Goal: Task Accomplishment & Management: Use online tool/utility

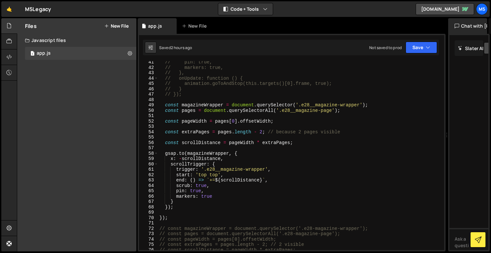
scroll to position [227, 0]
click at [290, 143] on div "// pin: true, // markers: true, // }, // onUpdate: function () { // animation.g…" at bounding box center [300, 158] width 284 height 199
click at [297, 143] on div "// pin: true, // markers: true, // }, // onUpdate: function () { // animation.g…" at bounding box center [300, 158] width 284 height 199
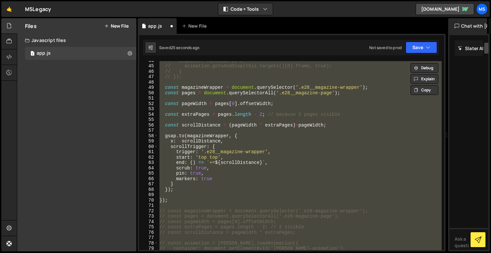
scroll to position [222, 0]
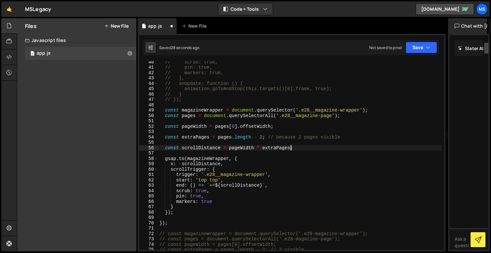
click at [213, 136] on div "// scrub: true, // pin: true, // markers: true, // }, // onUpdate: function () …" at bounding box center [300, 158] width 284 height 199
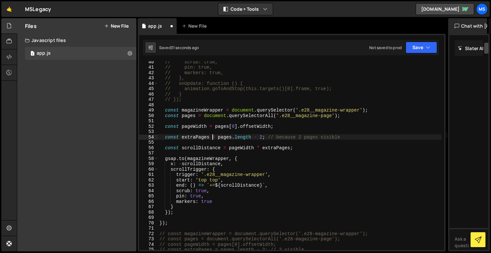
click at [263, 136] on div "// scrub: true, // pin: true, // markers: true, // }, // onUpdate: function () …" at bounding box center [300, 158] width 284 height 199
type textarea "const extraPages = pages.length - 2; // because 2 pages visible"
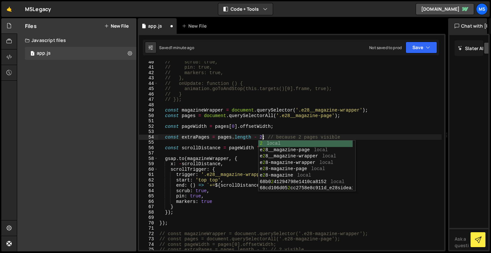
click at [282, 123] on div "// scrub: true, // pin: true, // markers: true, // }, // onUpdate: function () …" at bounding box center [300, 158] width 284 height 199
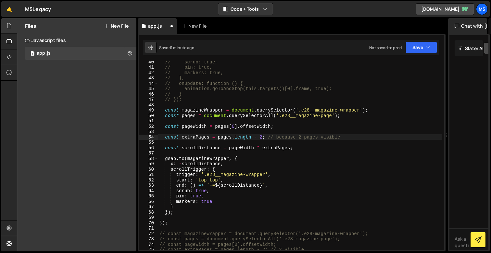
click at [289, 148] on div "// scrub: true, // pin: true, // markers: true, // }, // onUpdate: function () …" at bounding box center [300, 158] width 284 height 199
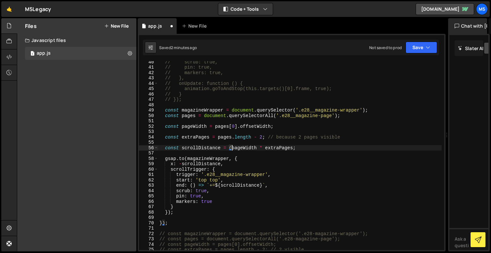
scroll to position [0, 9]
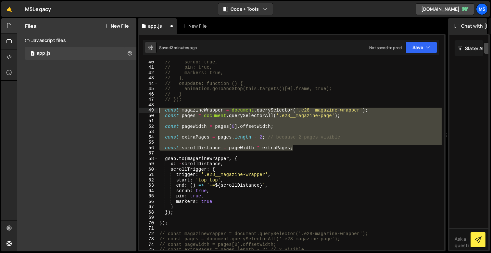
drag, startPoint x: 299, startPoint y: 147, endPoint x: 148, endPoint y: 110, distance: 155.1
click at [148, 110] on div "const scrollDistance = pageWidth * extraPages; 40 41 42 43 44 45 46 47 48 49 50…" at bounding box center [291, 155] width 305 height 189
paste textarea "}"
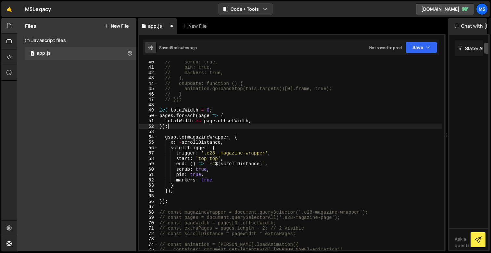
scroll to position [0, 0]
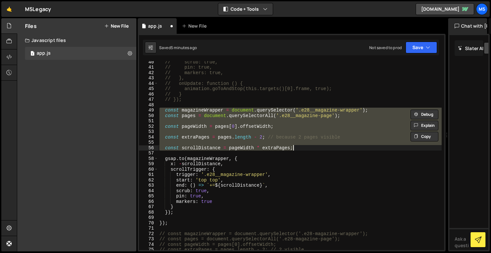
paste textarea "})"
click at [302, 148] on div "// scrub: true, // pin: true, // markers: true, // }, // onUpdate: function () …" at bounding box center [300, 158] width 284 height 199
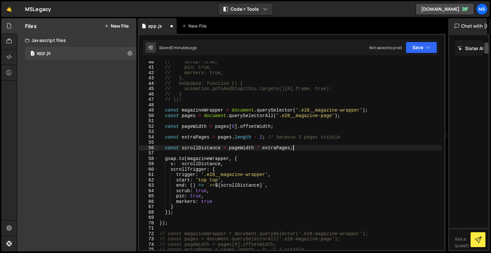
type textarea "const scrollDistance = pageWidth * extraPages;"
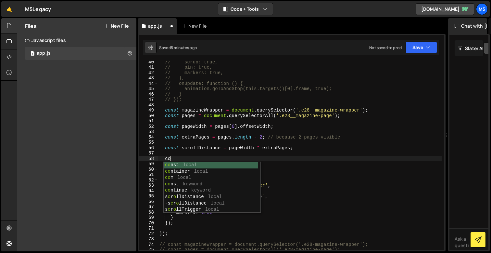
scroll to position [0, 1]
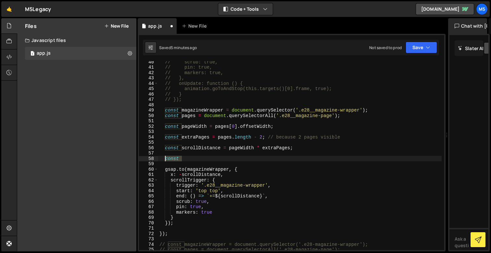
drag, startPoint x: 184, startPoint y: 160, endPoint x: 165, endPoint y: 160, distance: 18.5
click at [165, 160] on div "// scrub: true, // pin: true, // markers: true, // }, // onUpdate: function () …" at bounding box center [300, 158] width 284 height 199
paste textarea "});"
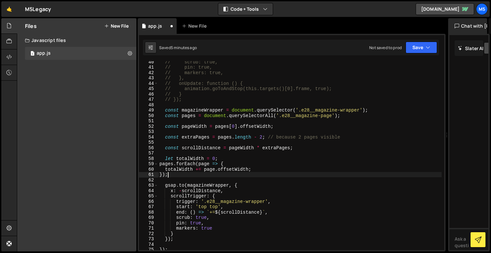
click at [161, 165] on div "// scrub: true, // pin: true, // markers: true, // }, // onUpdate: function () …" at bounding box center [300, 158] width 284 height 199
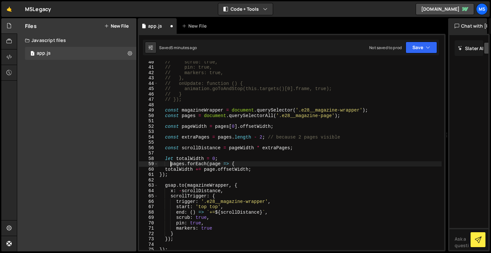
click at [166, 171] on div "// scrub: true, // pin: true, // markers: true, // }, // onUpdate: function () …" at bounding box center [300, 158] width 284 height 199
click at [162, 173] on div "// scrub: true, // pin: true, // markers: true, // }, // onUpdate: function () …" at bounding box center [300, 158] width 284 height 199
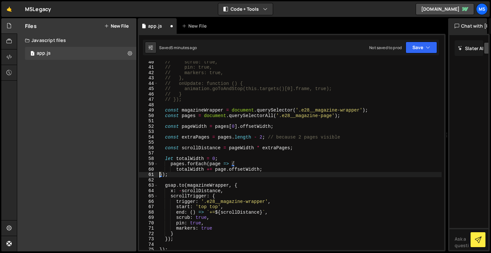
type textarea "});"
click at [215, 181] on div "// scrub: true, // pin: true, // markers: true, // }, // onUpdate: function () …" at bounding box center [300, 158] width 284 height 199
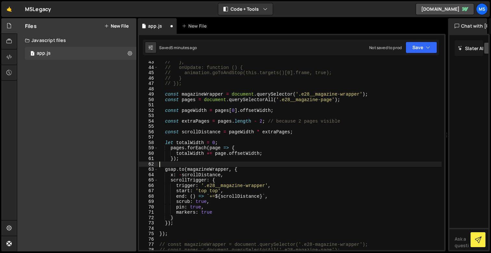
click at [211, 161] on div "// }, // onUpdate: function () { // animation.goToAndStop(this.targets()[0].fra…" at bounding box center [300, 158] width 284 height 199
click at [208, 155] on div "// }, // onUpdate: function () { // animation.goToAndStop(this.targets()[0].fra…" at bounding box center [300, 158] width 284 height 199
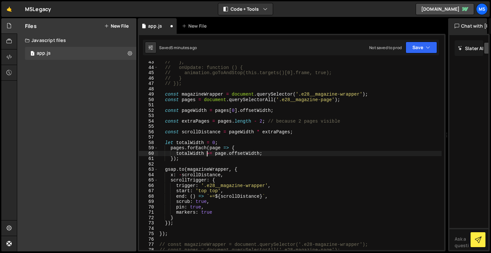
click at [201, 160] on div "// }, // onUpdate: function () { // animation.goToAndStop(this.targets()[0].fra…" at bounding box center [300, 158] width 284 height 199
type textarea "});"
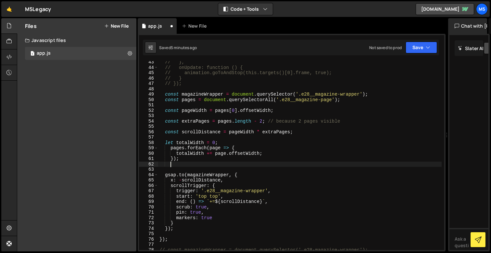
click at [171, 149] on div "// }, // onUpdate: function () { // animation.goToAndStop(this.targets()[0].fra…" at bounding box center [300, 158] width 284 height 199
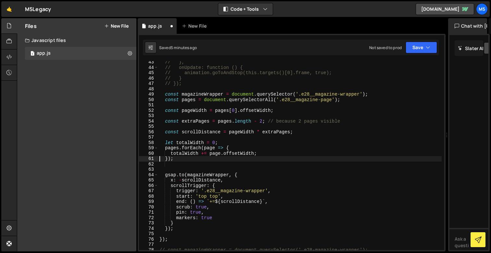
click at [224, 142] on div "// }, // onUpdate: function () { // animation.goToAndStop(this.targets()[0].fra…" at bounding box center [300, 158] width 284 height 199
type textarea "let totalWidth = 0;"
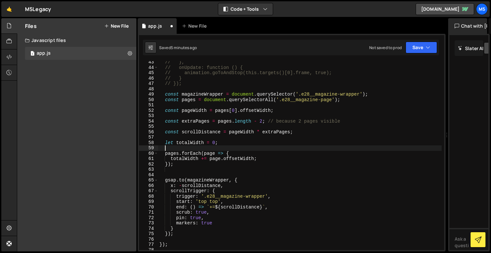
scroll to position [0, 0]
click at [216, 161] on div "// }, // onUpdate: function () { // animation.goToAndStop(this.targets()[0].fra…" at bounding box center [300, 158] width 284 height 199
type textarea "totalWidth += page.offsetWidth;"
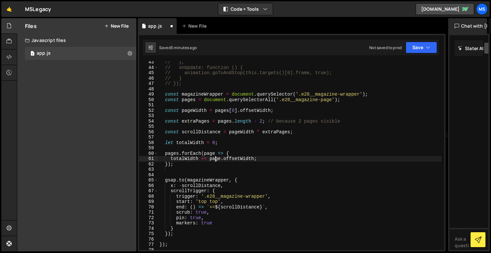
click at [190, 167] on div "// }, // onUpdate: function () { // animation.goToAndStop(this.targets()[0].fra…" at bounding box center [300, 158] width 284 height 199
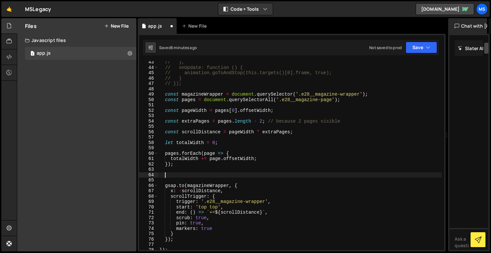
paste textarea "const viewportWidth = window.innerWidth;"
type textarea "const viewportWidth = window.innerWidth;"
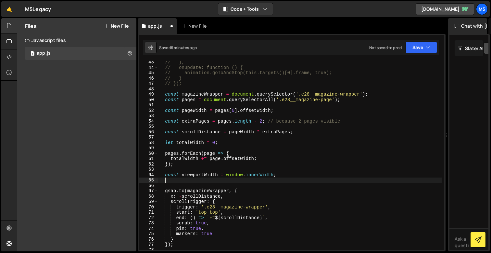
paste textarea "const scrollDistance = totalWidth - viewportWidth;"
click at [296, 132] on div "// }, // onUpdate: function () { // animation.goToAndStop(this.targets()[0].fra…" at bounding box center [300, 158] width 284 height 199
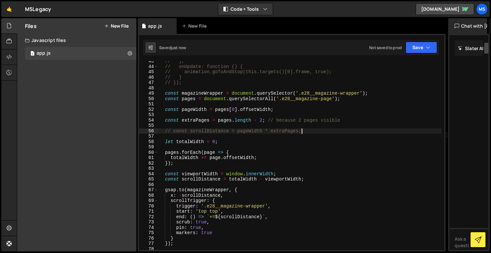
scroll to position [250, 0]
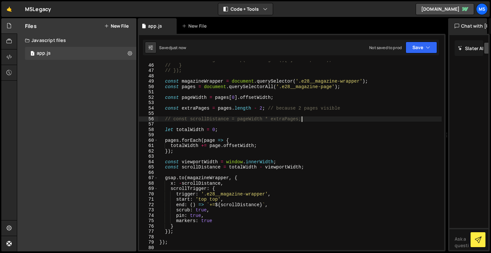
click at [320, 185] on div "// animation.goToAndStop(this.targets()[0].frame, true); // } // }); const maga…" at bounding box center [300, 156] width 284 height 199
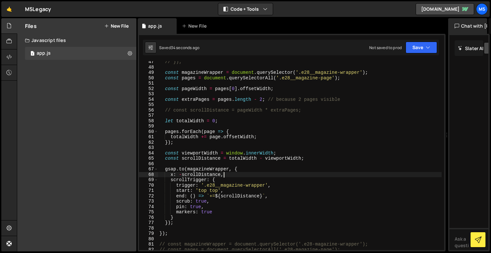
scroll to position [259, 0]
click at [205, 150] on div "// }); const magazineWrapper = document . querySelector ( '.e28__magazine-wrapp…" at bounding box center [300, 158] width 284 height 199
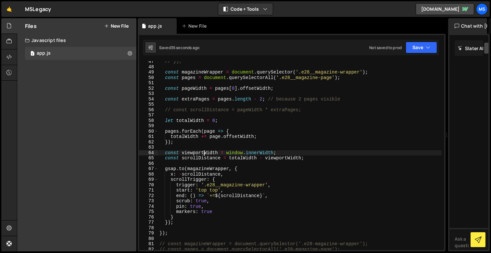
click at [220, 155] on div "// }); const magazineWrapper = document . querySelector ( '.e28__magazine-wrapp…" at bounding box center [300, 158] width 284 height 199
click at [249, 151] on div "// }); const magazineWrapper = document . querySelector ( '.e28__magazine-wrapp…" at bounding box center [300, 158] width 284 height 199
click at [203, 151] on div "// }); const magazineWrapper = document . querySelector ( '.e28__magazine-wrapp…" at bounding box center [300, 158] width 284 height 199
click at [212, 152] on div "// }); const magazineWrapper = document . querySelector ( '.e28__magazine-wrapp…" at bounding box center [300, 158] width 284 height 199
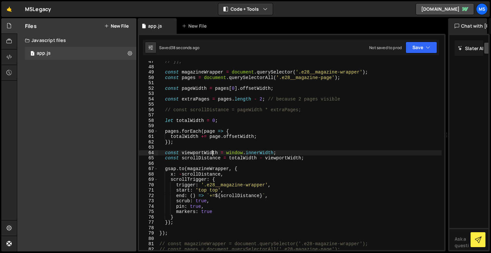
click at [222, 154] on div "// }); const magazineWrapper = document . querySelector ( '.e28__magazine-wrapp…" at bounding box center [300, 158] width 284 height 199
drag, startPoint x: 219, startPoint y: 153, endPoint x: 182, endPoint y: 154, distance: 36.4
click at [182, 154] on div "// }); const magazineWrapper = document . querySelector ( '.e28__magazine-wrapp…" at bounding box center [300, 158] width 284 height 199
click at [273, 155] on div "// }); const magazineWrapper = document . querySelector ( '.e28__magazine-wrapp…" at bounding box center [300, 158] width 284 height 199
drag, startPoint x: 274, startPoint y: 152, endPoint x: 227, endPoint y: 152, distance: 46.8
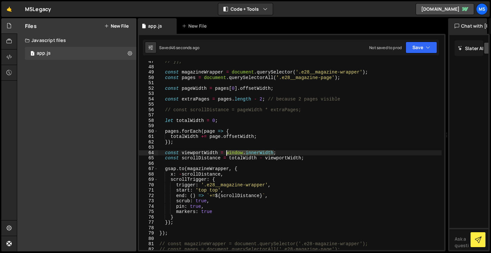
click at [227, 152] on div "// }); const magazineWrapper = document . querySelector ( '.e28__magazine-wrapp…" at bounding box center [300, 158] width 284 height 199
type textarea "const viewportWidth = pageWidth*2;"
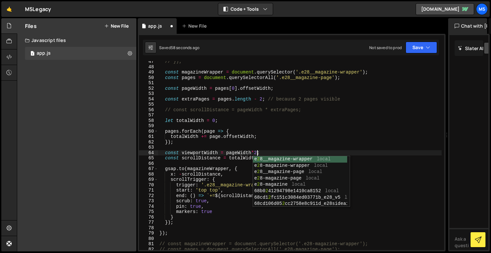
scroll to position [0, 6]
click at [382, 147] on div "// }); const magazineWrapper = document . querySelector ( '.e28__magazine-wrapp…" at bounding box center [300, 158] width 284 height 199
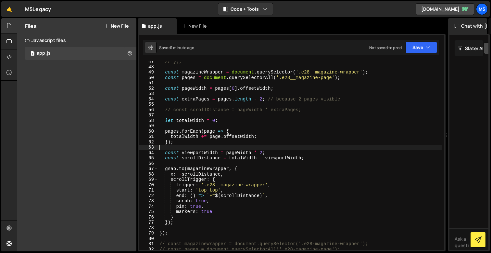
click at [262, 194] on div "// }); const magazineWrapper = document . querySelector ( '.e28__magazine-wrapp…" at bounding box center [300, 158] width 284 height 199
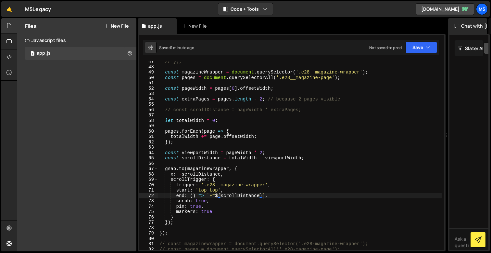
click at [303, 159] on div "// }); const magazineWrapper = document . querySelector ( '.e28__magazine-wrapp…" at bounding box center [300, 158] width 284 height 199
click at [308, 158] on div "// }); const magazineWrapper = document . querySelector ( '.e28__magazine-wrapp…" at bounding box center [300, 158] width 284 height 199
click at [232, 158] on div "// }); const magazineWrapper = document . querySelector ( '.e28__magazine-wrapp…" at bounding box center [300, 158] width 284 height 199
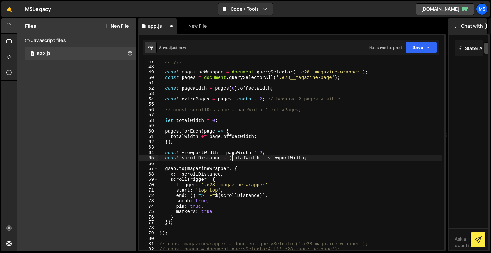
type textarea "const scrollDistance = totalWidth - viewportWidth;"
